Goal: Transaction & Acquisition: Purchase product/service

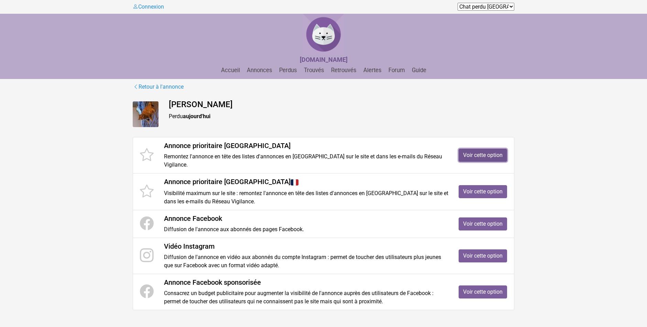
click at [487, 155] on link "Voir cette option" at bounding box center [482, 155] width 48 height 13
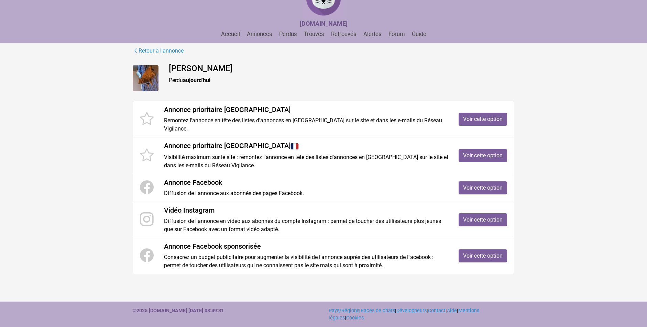
scroll to position [36, 0]
click at [499, 186] on link "Voir cette option" at bounding box center [482, 187] width 48 height 13
click at [485, 187] on link "Voir cette option" at bounding box center [482, 187] width 48 height 13
